Goal: Communication & Community: Connect with others

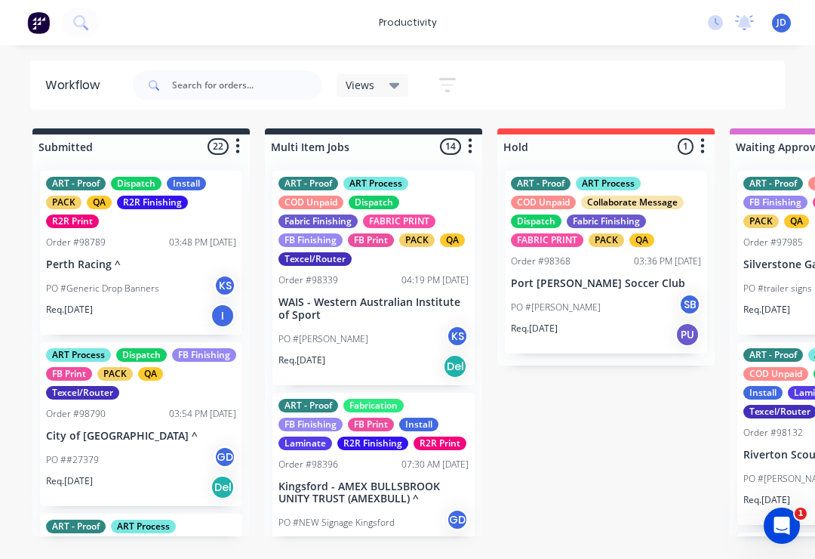
click at [395, 86] on icon at bounding box center [395, 86] width 11 height 6
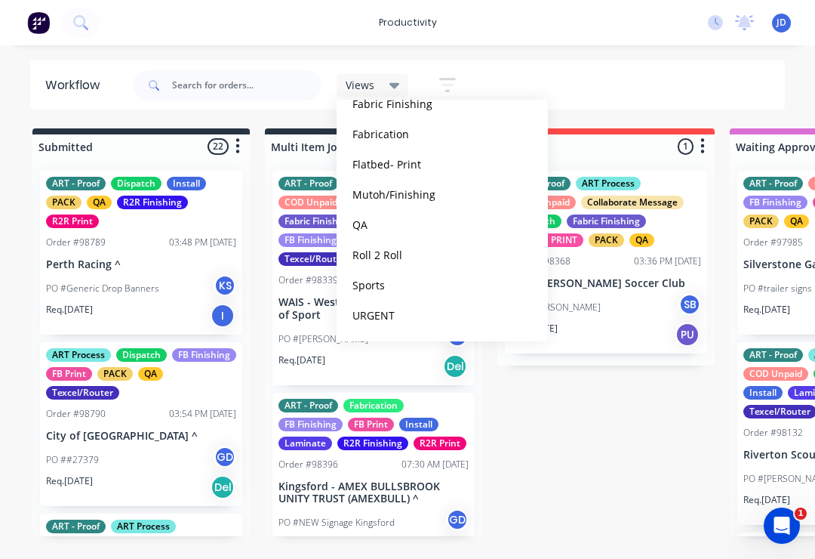
scroll to position [245, 0]
click at [400, 223] on button "QA" at bounding box center [428, 224] width 161 height 17
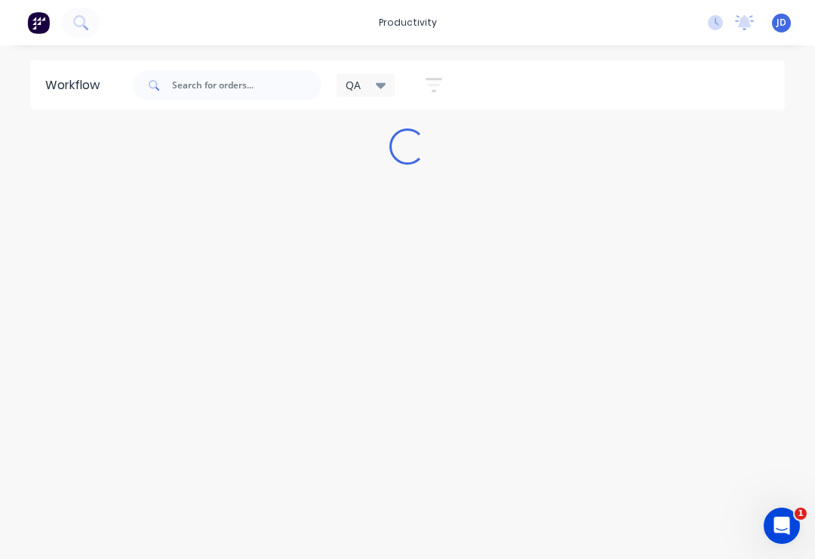
click at [670, 103] on div "QA Save new view None (Default) edit ART DEPT edit Banner Finishing edit Cuttin…" at bounding box center [458, 85] width 656 height 45
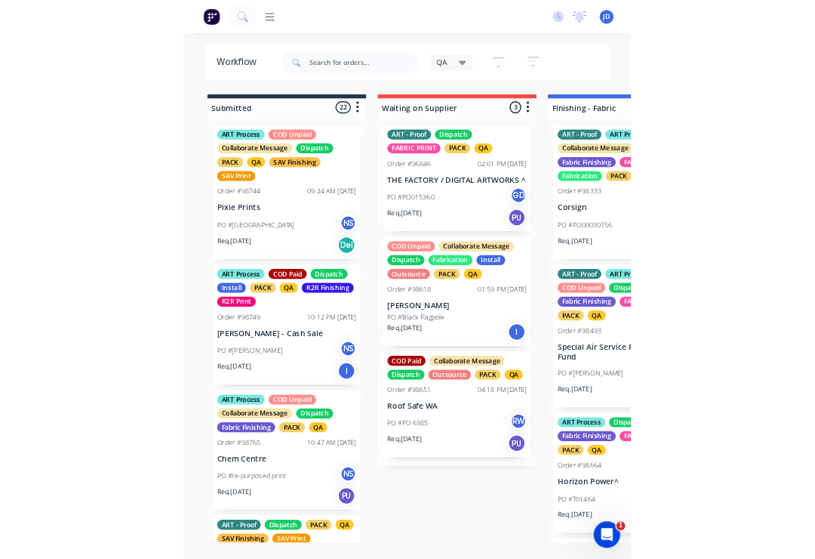
scroll to position [0, 884]
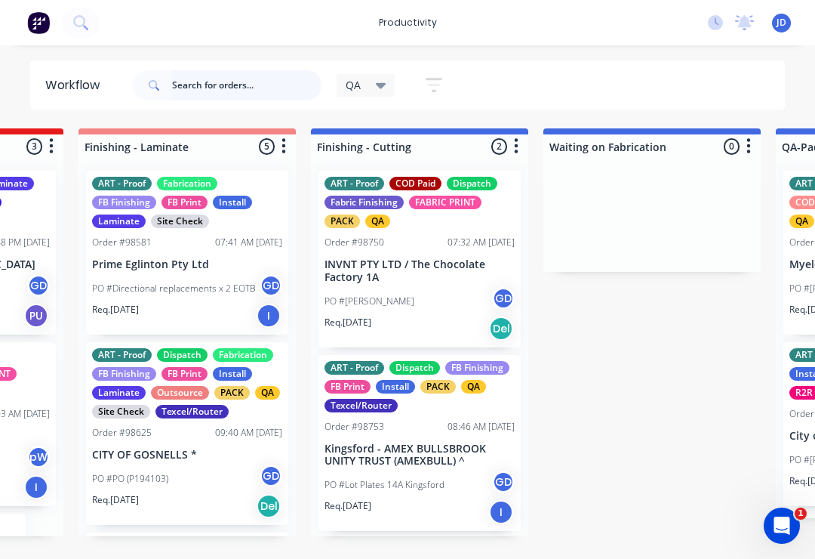
click at [209, 94] on input "text" at bounding box center [246, 85] width 149 height 30
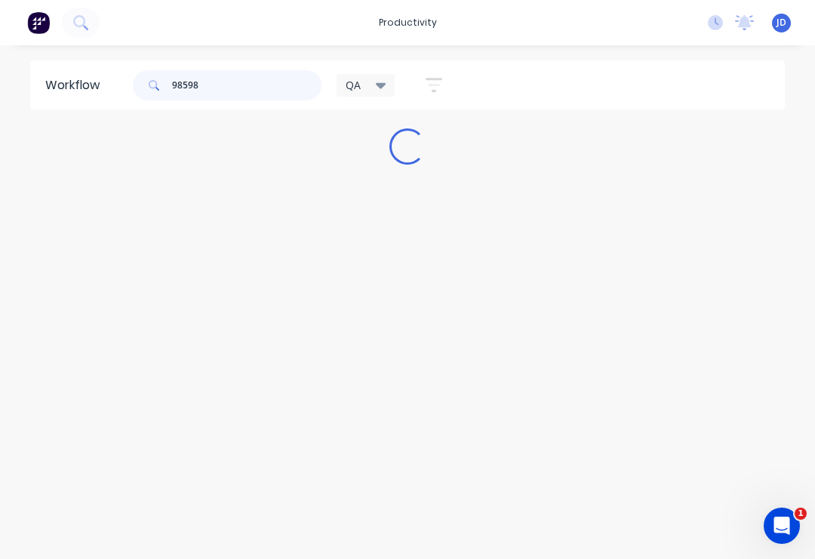
scroll to position [0, 0]
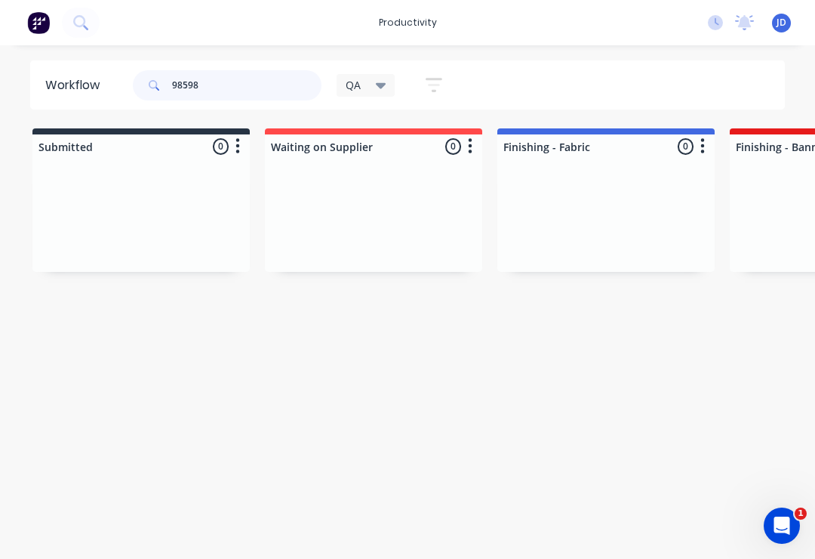
type input "98598"
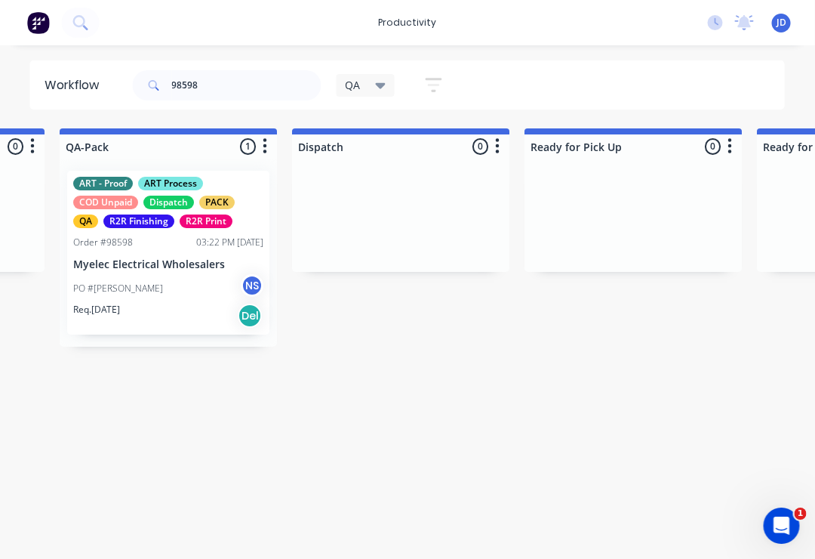
scroll to position [0, 1600]
click at [168, 263] on p "Myelec Electrical Wholesalers" at bounding box center [168, 264] width 190 height 13
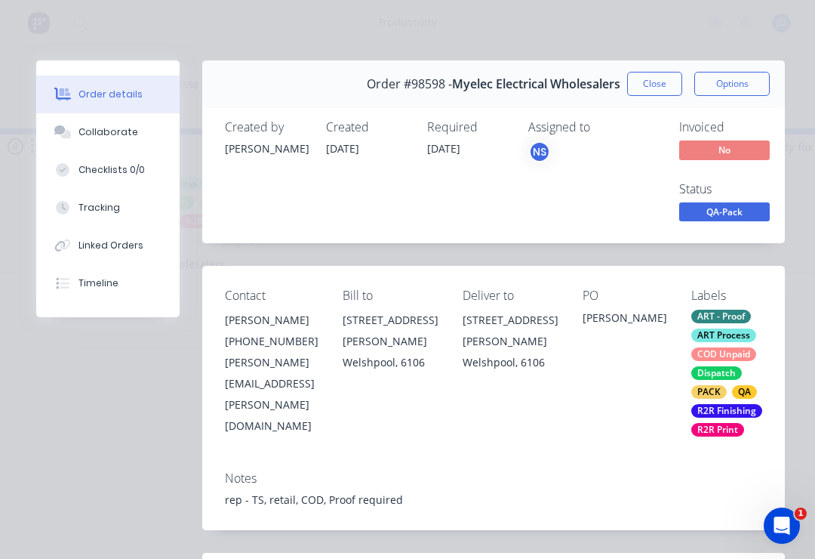
click at [121, 134] on div "Collaborate" at bounding box center [109, 132] width 60 height 14
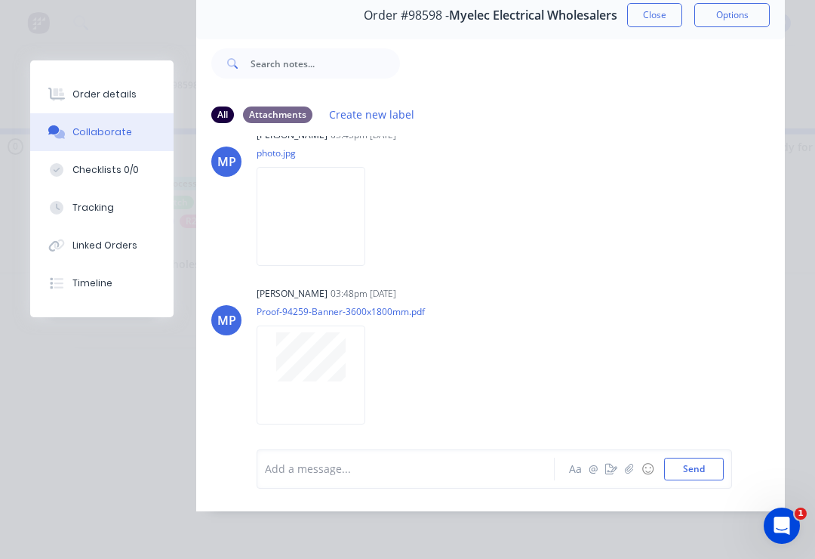
scroll to position [91, 0]
click at [627, 470] on icon "button" at bounding box center [629, 468] width 9 height 11
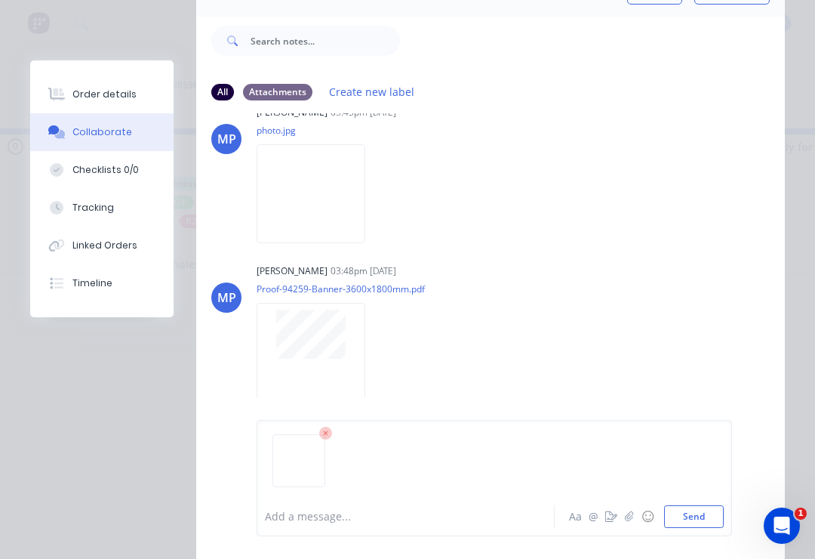
click at [719, 515] on button "Send" at bounding box center [694, 516] width 60 height 23
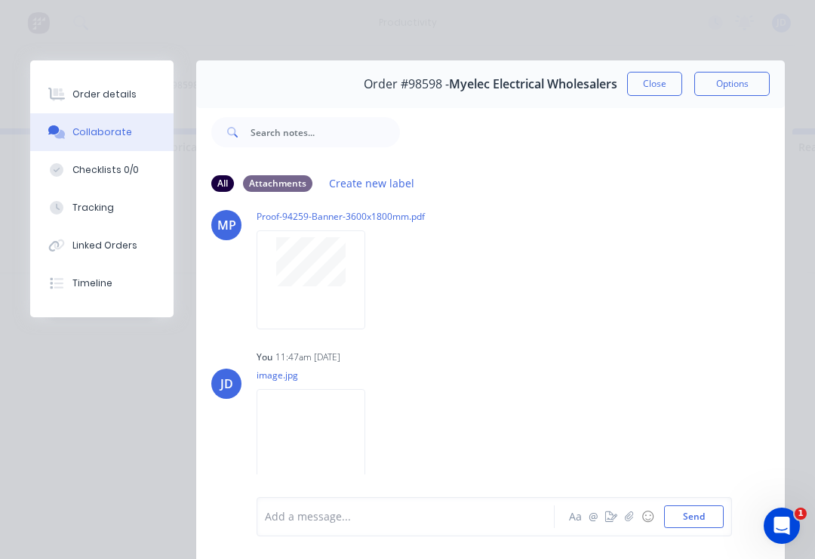
scroll to position [0, 0]
click at [657, 81] on button "Close" at bounding box center [654, 84] width 55 height 24
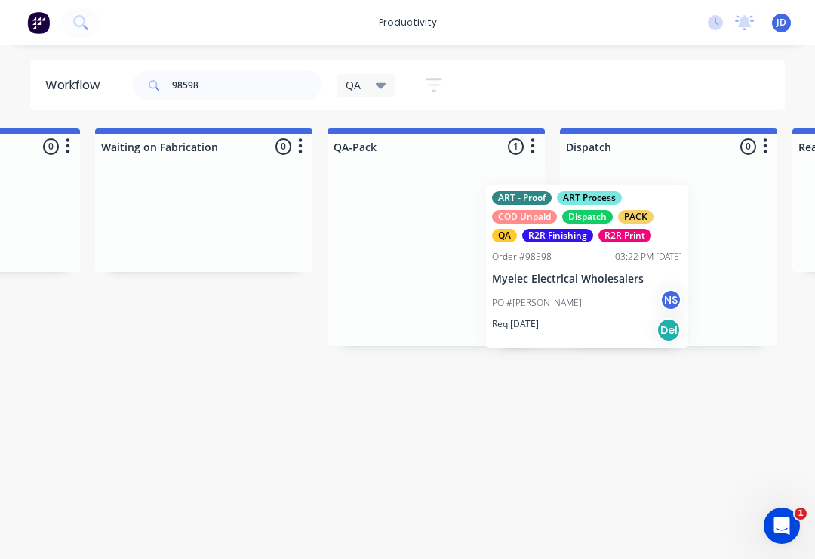
scroll to position [0, 1333]
